Goal: Task Accomplishment & Management: Manage account settings

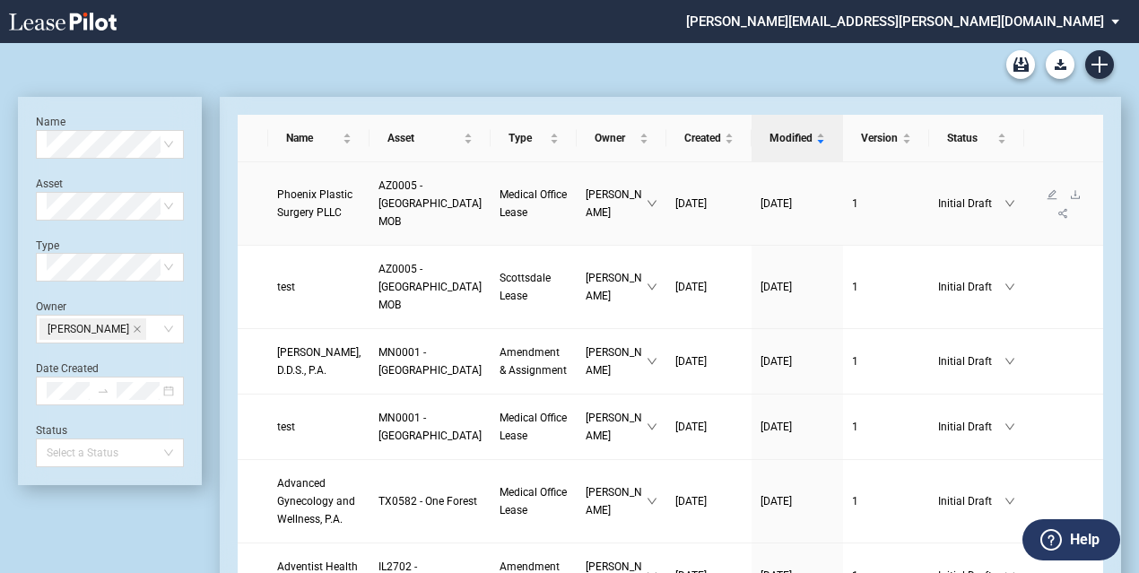
click at [300, 219] on span "Phoenix Plastic Surgery PLLC" at bounding box center [314, 203] width 75 height 30
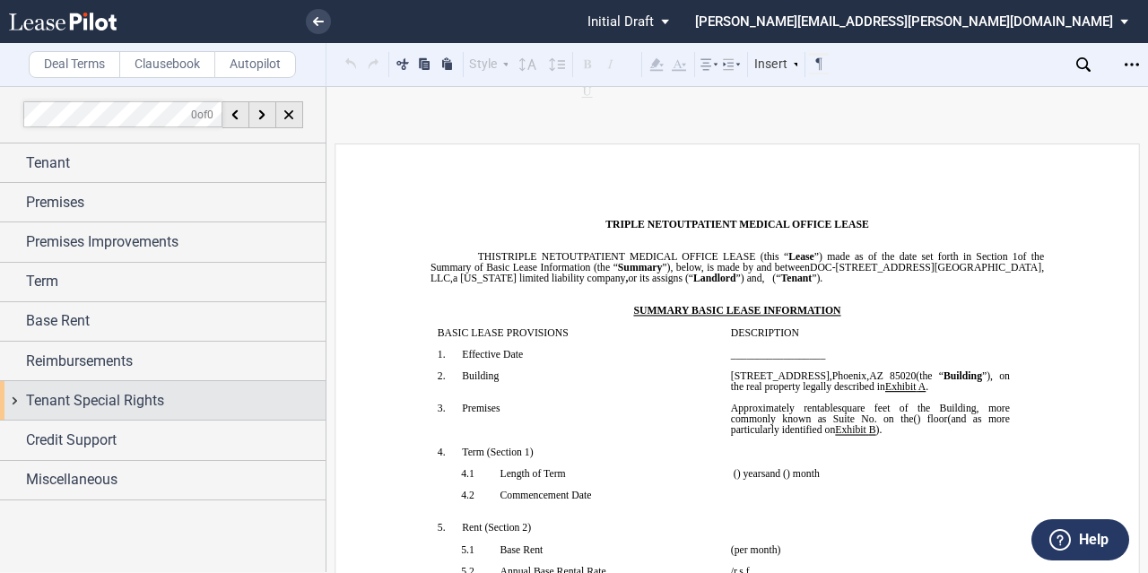
click at [115, 390] on span "Tenant Special Rights" at bounding box center [95, 401] width 138 height 22
click at [121, 391] on span "Tenant Special Rights" at bounding box center [95, 401] width 138 height 22
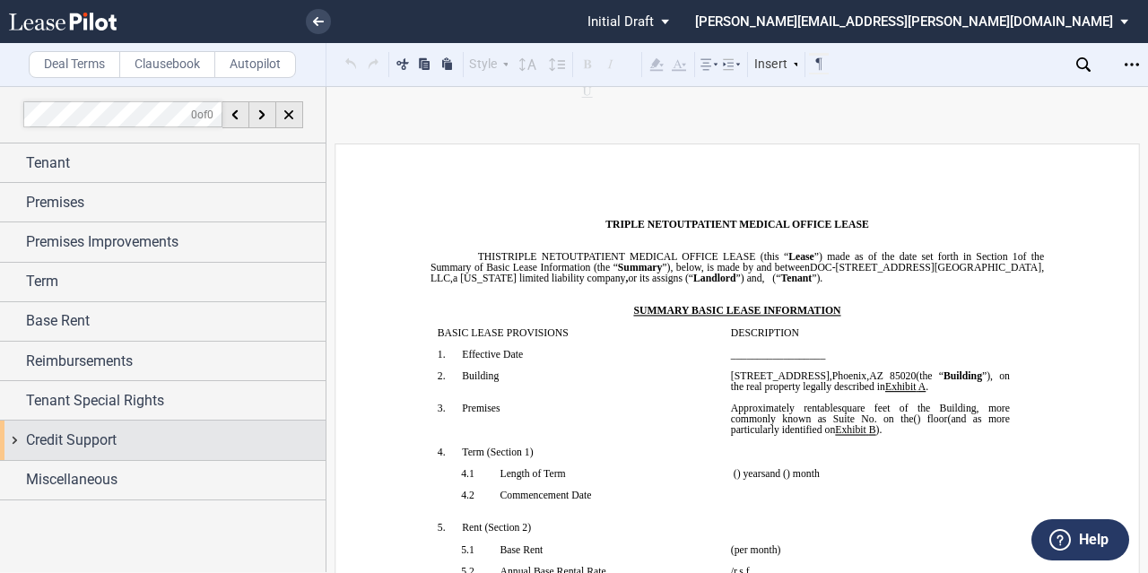
click at [112, 432] on span "Credit Support" at bounding box center [71, 441] width 91 height 22
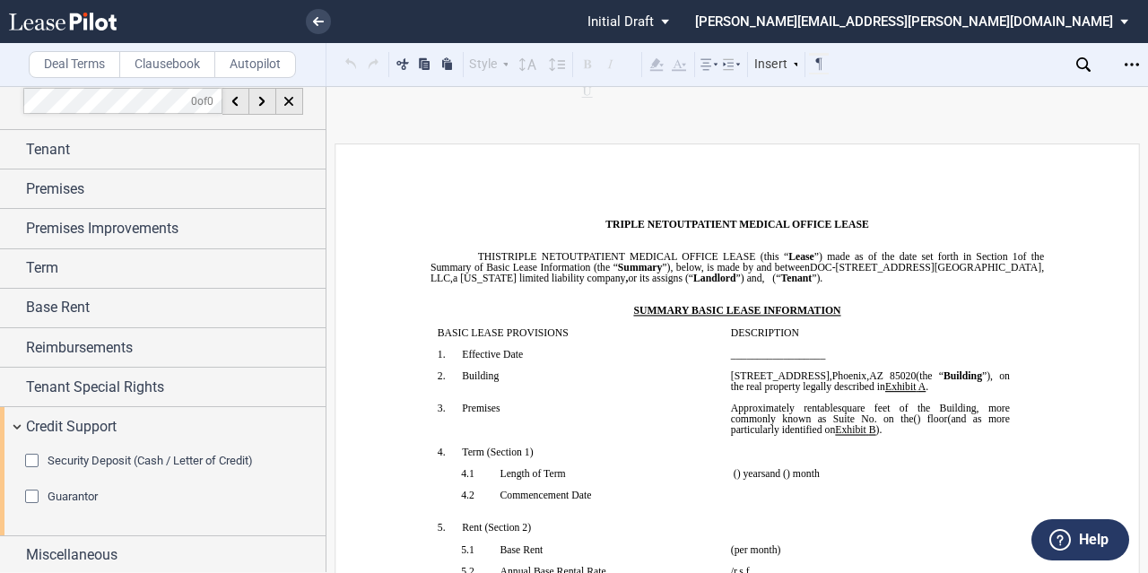
click at [97, 462] on span "Security Deposit (Cash / Letter of Credit)" at bounding box center [150, 460] width 205 height 13
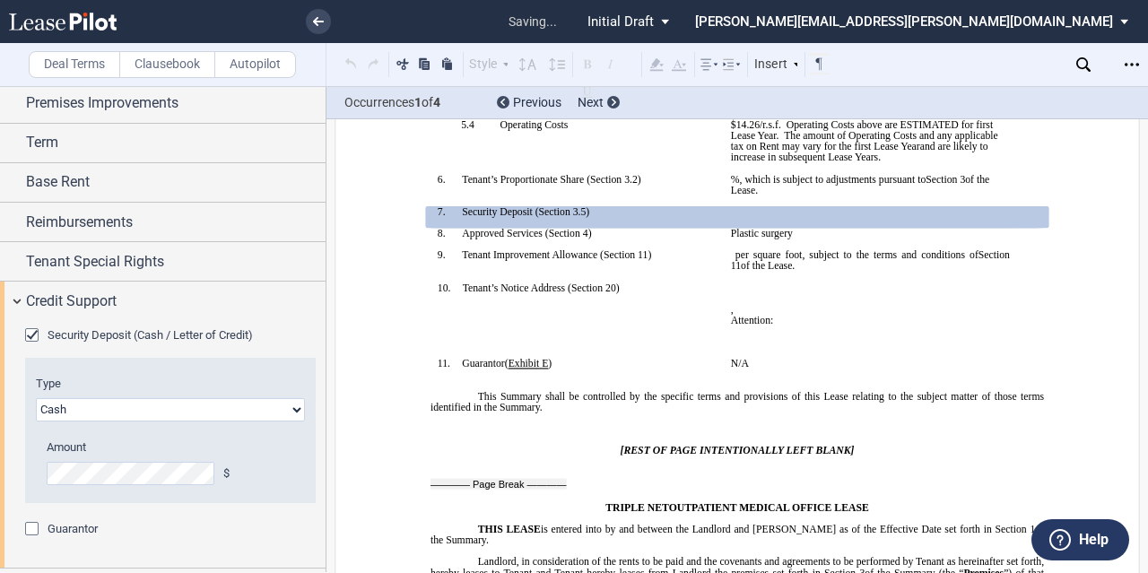
scroll to position [171, 0]
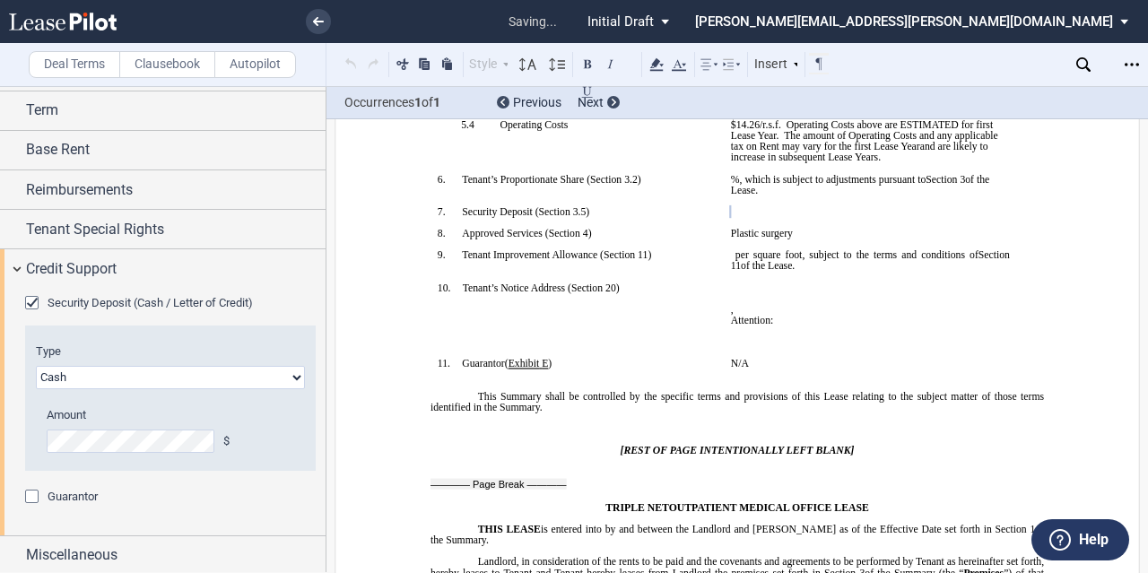
click at [660, 359] on td "!!SET_LEVEL_0!! !!SBL_LEVEL_1!! 10. Tenant’s Notice Address ( ﻿ Section 20 ﻿ ) ﻿" at bounding box center [576, 320] width 293 height 76
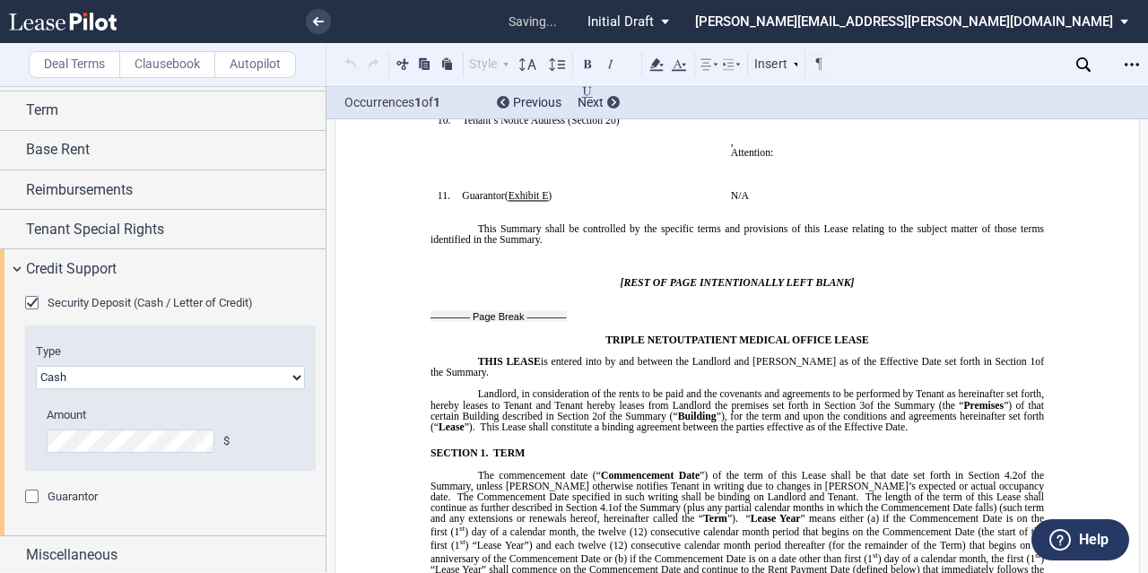
scroll to position [669, 0]
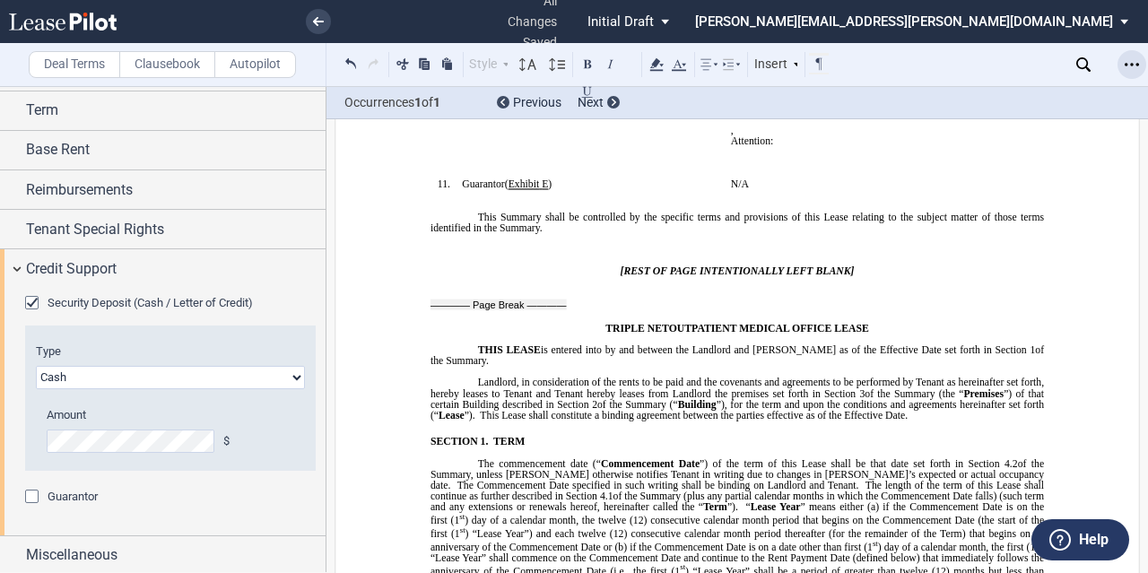
click at [1130, 64] on icon "Open Lease options menu" at bounding box center [1132, 64] width 14 height 14
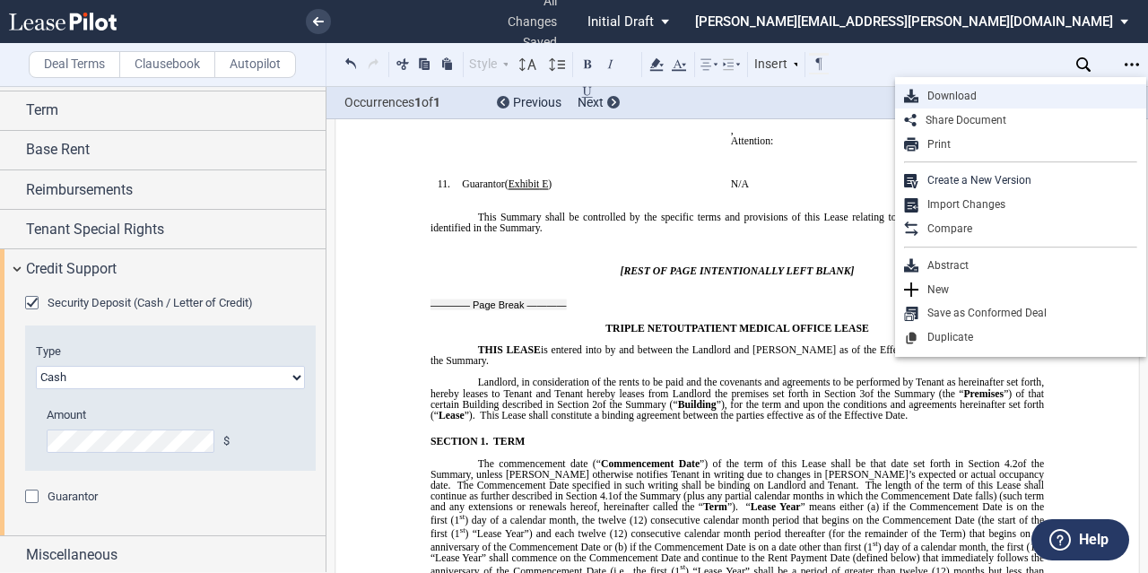
click at [1044, 98] on div "Download" at bounding box center [1027, 96] width 219 height 15
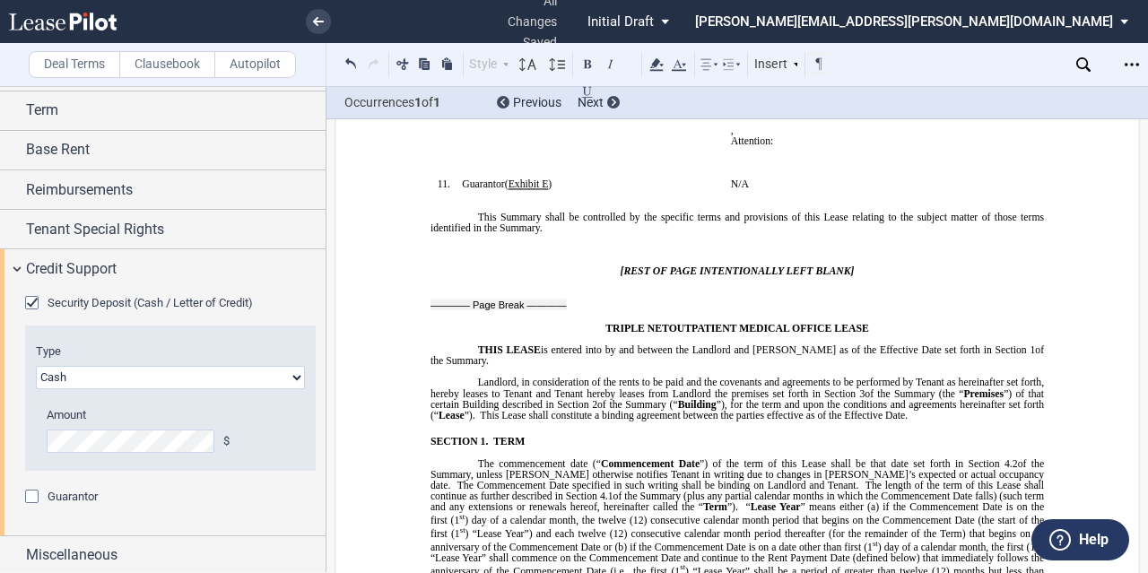
scroll to position [0, 0]
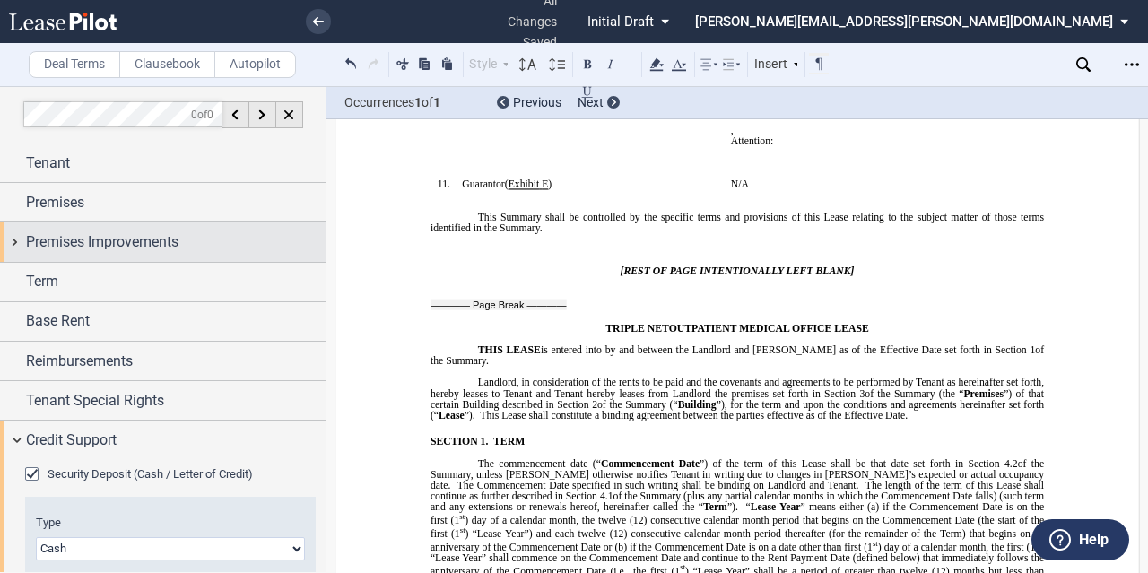
click at [151, 235] on span "Premises Improvements" at bounding box center [102, 242] width 152 height 22
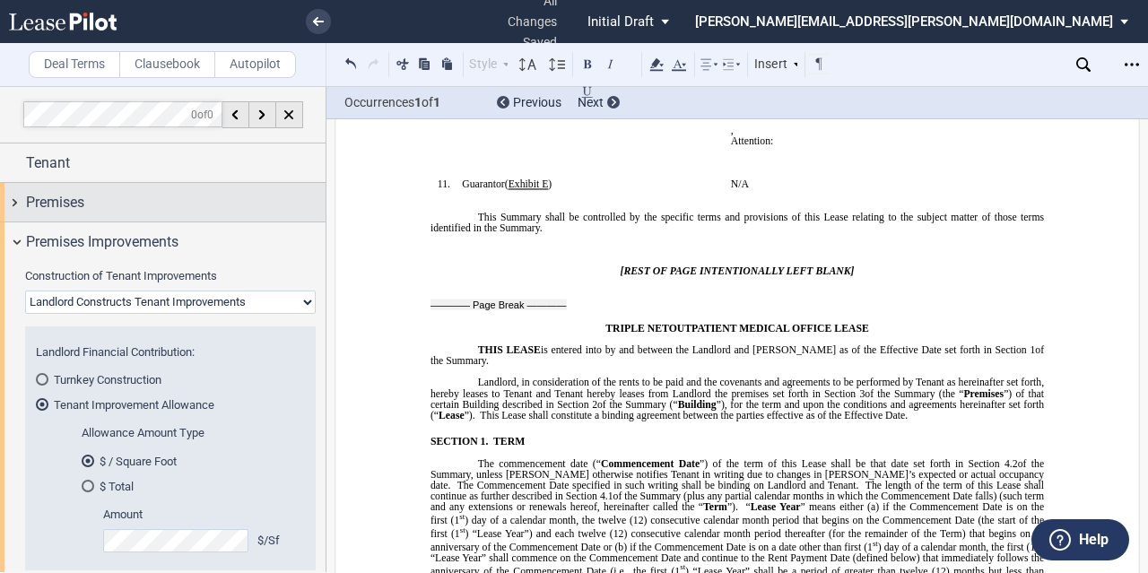
click at [131, 208] on div "Premises" at bounding box center [176, 203] width 300 height 22
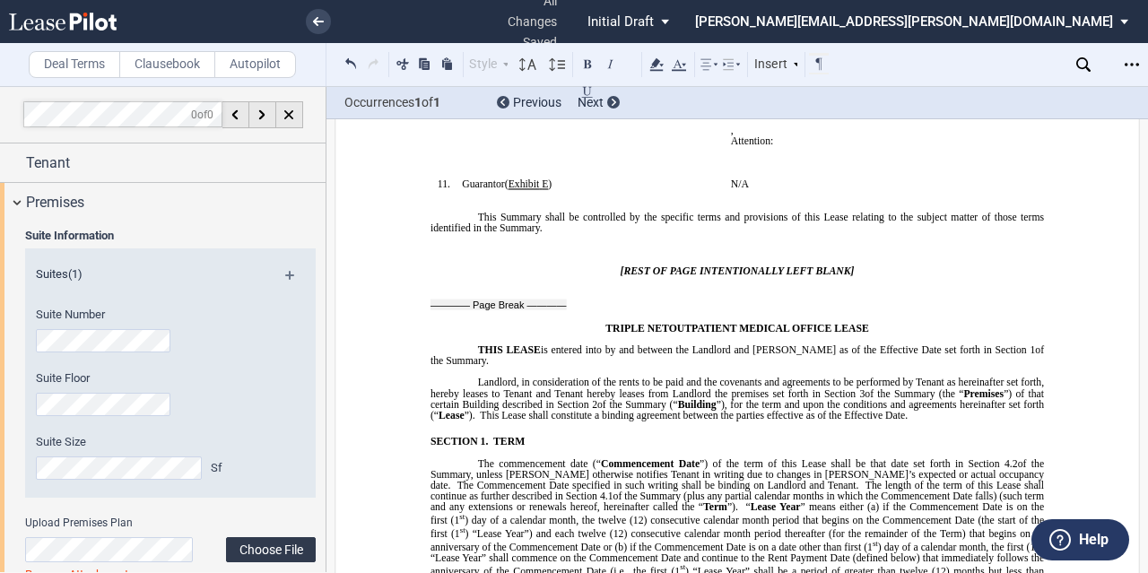
scroll to position [90, 0]
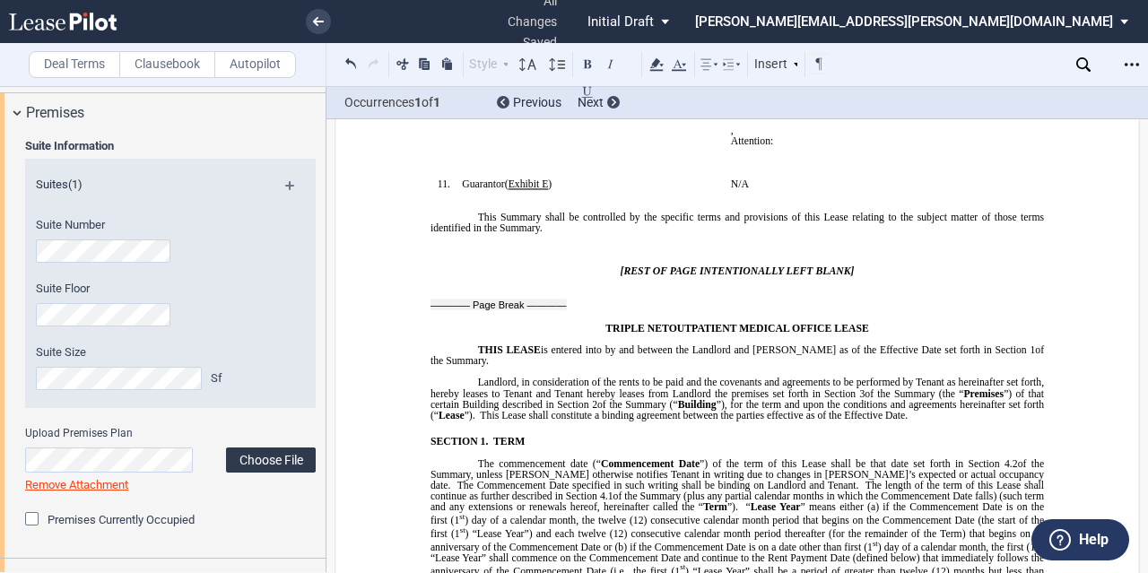
click at [271, 466] on label "Choose File" at bounding box center [271, 459] width 90 height 25
click at [239, 447] on label "Choose File" at bounding box center [271, 458] width 90 height 25
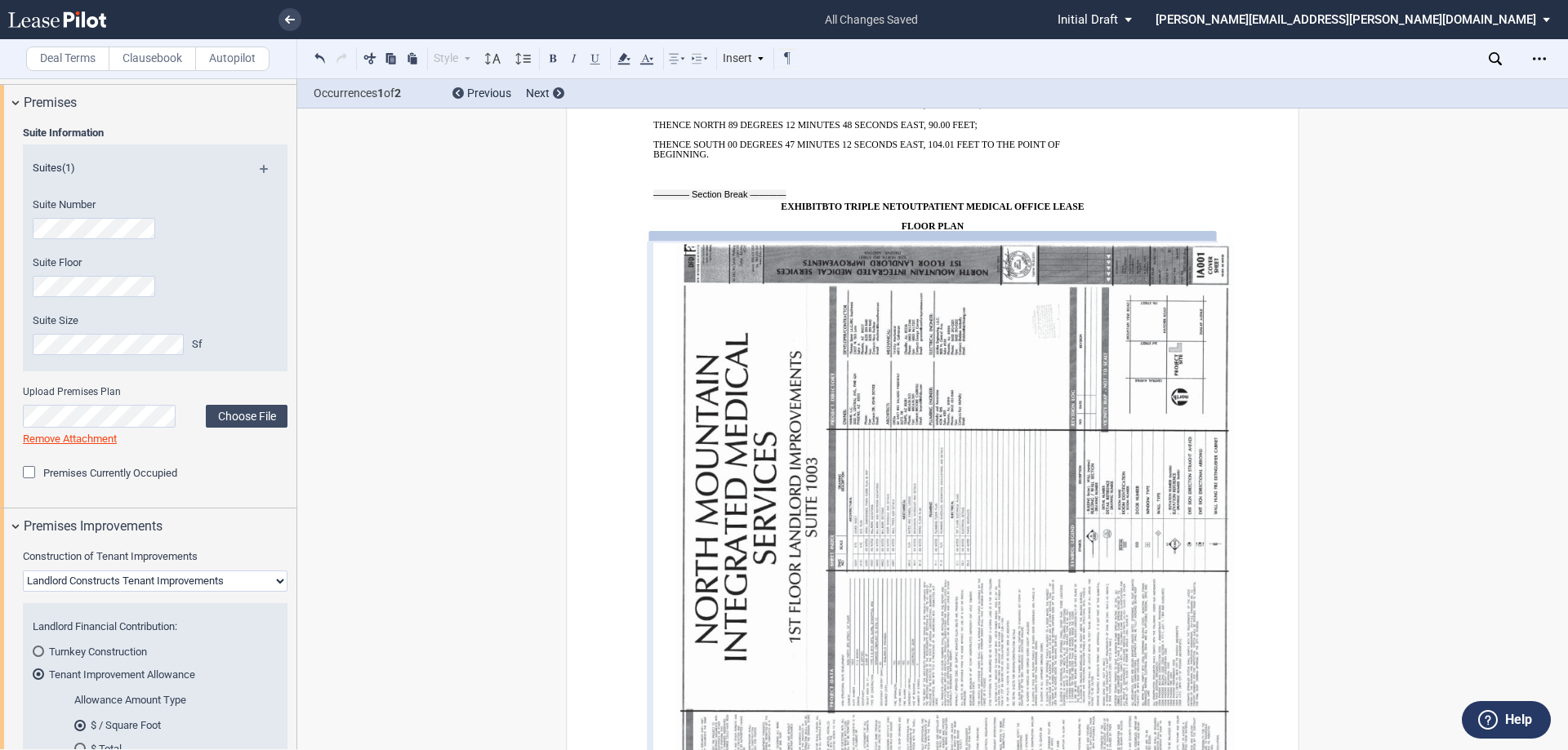
scroll to position [14356, 0]
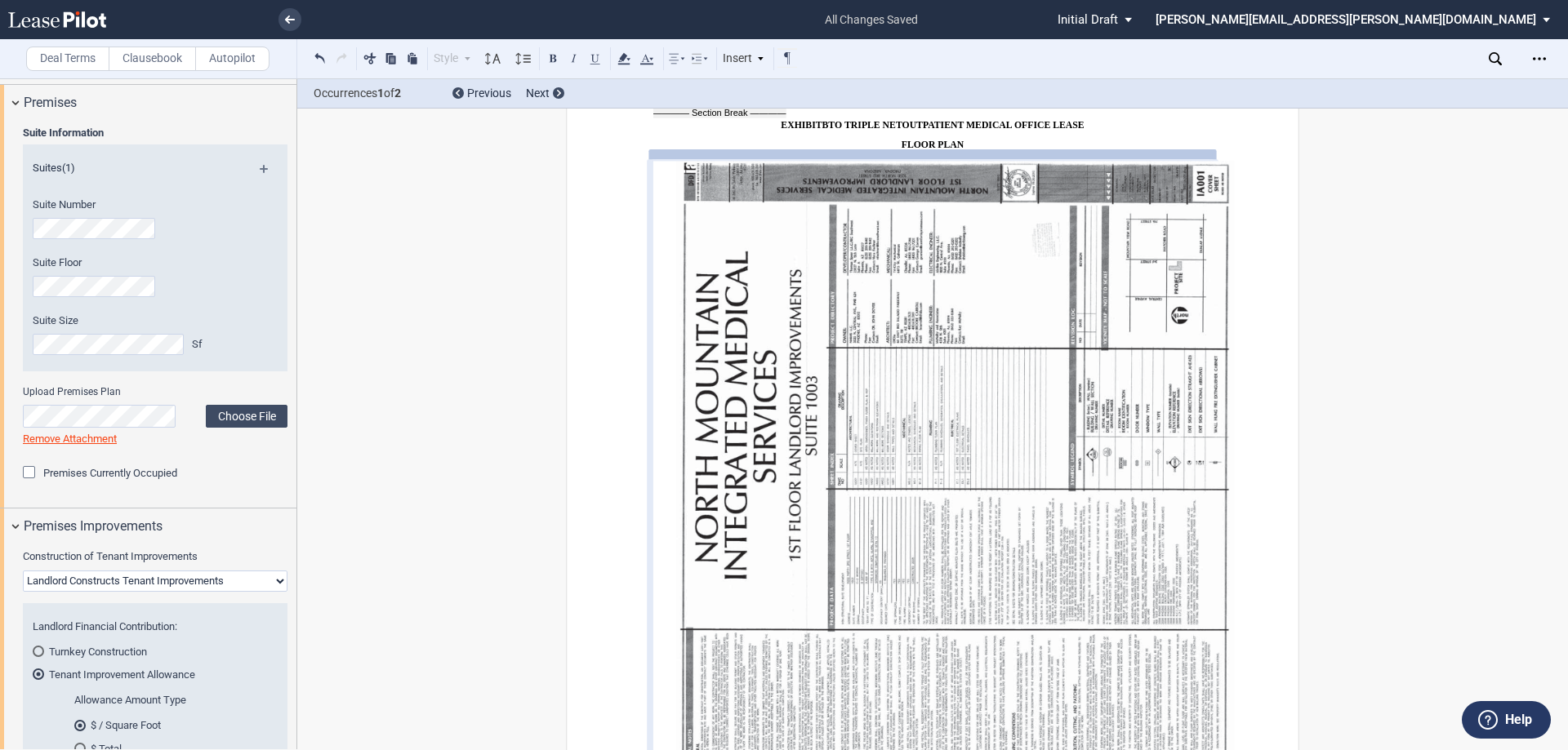
click at [720, 417] on img at bounding box center [954, 552] width 604 height 781
click at [717, 415] on img at bounding box center [954, 552] width 604 height 781
drag, startPoint x: 1063, startPoint y: 307, endPoint x: 1048, endPoint y: 304, distance: 15.3
click at [1044, 307] on img at bounding box center [954, 552] width 604 height 781
click at [1044, 304] on img at bounding box center [954, 552] width 604 height 781
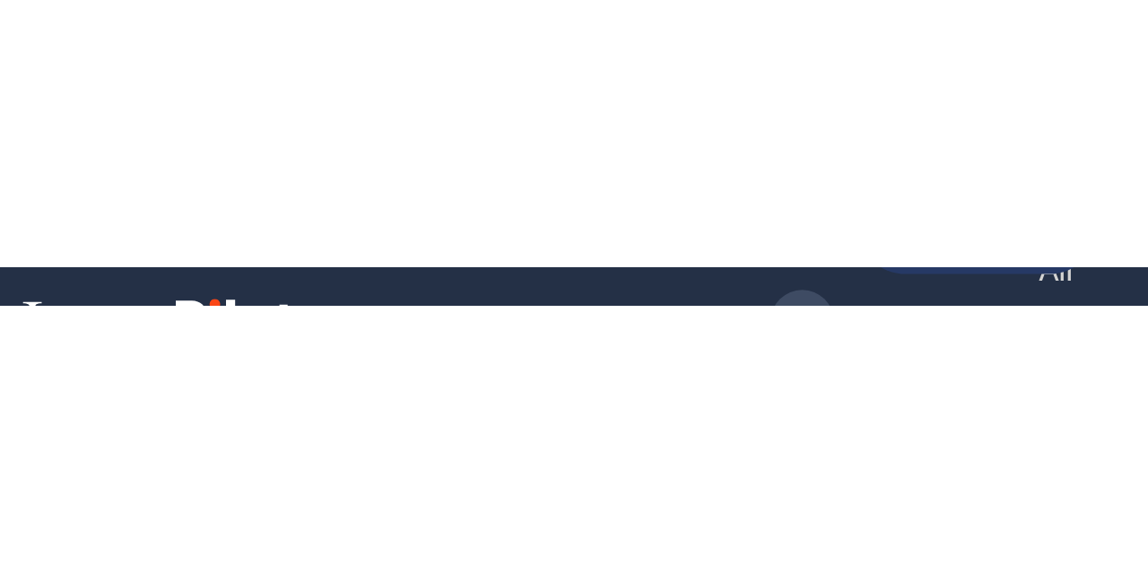
scroll to position [3, 0]
